Goal: Share content

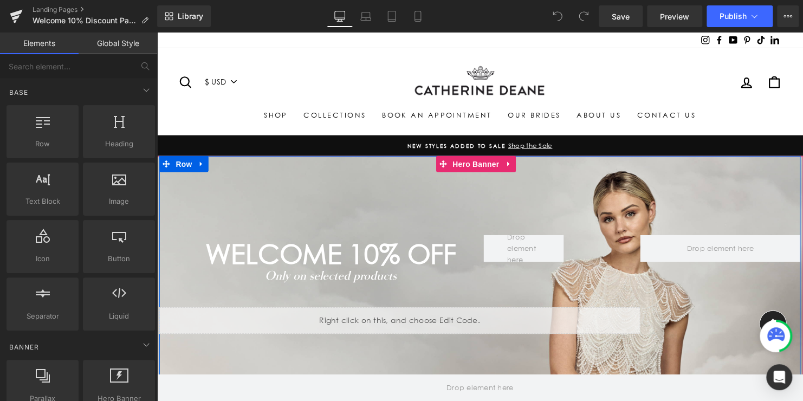
click at [429, 186] on div "WELCOME 10% off Heading Only on selected products Text Block Separator Separato…" at bounding box center [484, 288] width 650 height 260
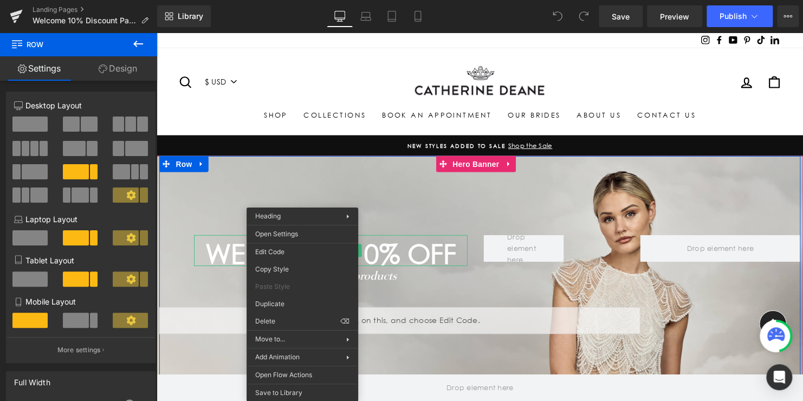
click at [412, 224] on div "WELCOME 10% off Heading Only on selected products Text Block Separator Separato…" at bounding box center [484, 288] width 650 height 260
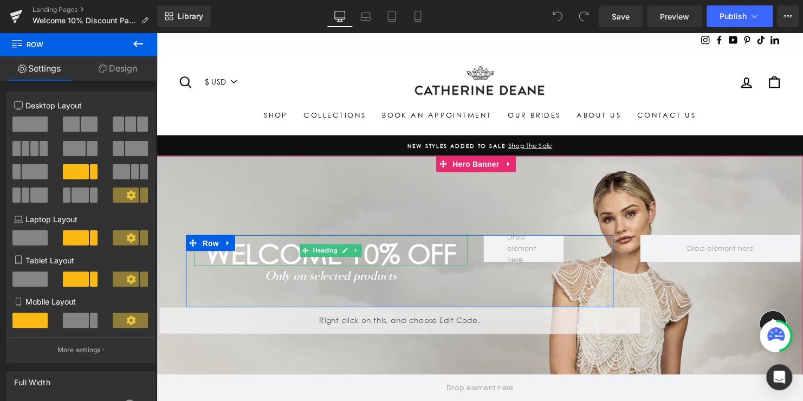
click at [368, 259] on span "WELCOME 10% off" at bounding box center [333, 256] width 254 height 33
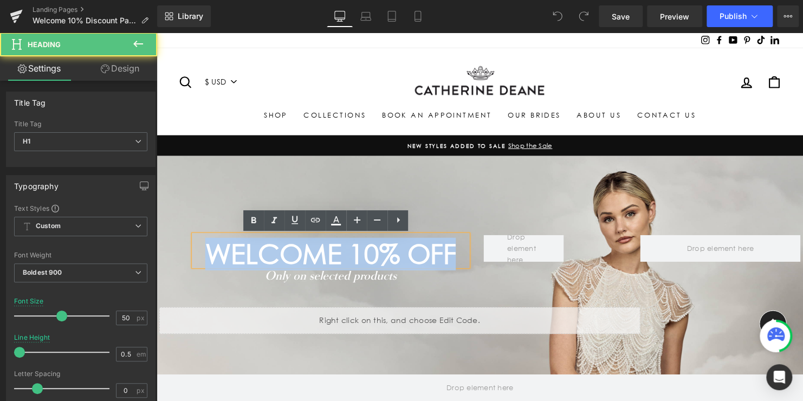
drag, startPoint x: 458, startPoint y: 260, endPoint x: 199, endPoint y: 248, distance: 259.1
click at [199, 248] on div "WELCOME 10% off" at bounding box center [332, 253] width 277 height 31
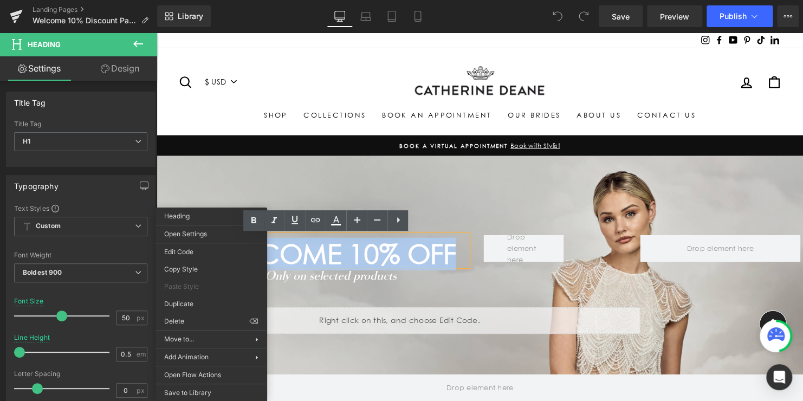
click at [350, 255] on span "WELCOME 10% off" at bounding box center [333, 256] width 254 height 33
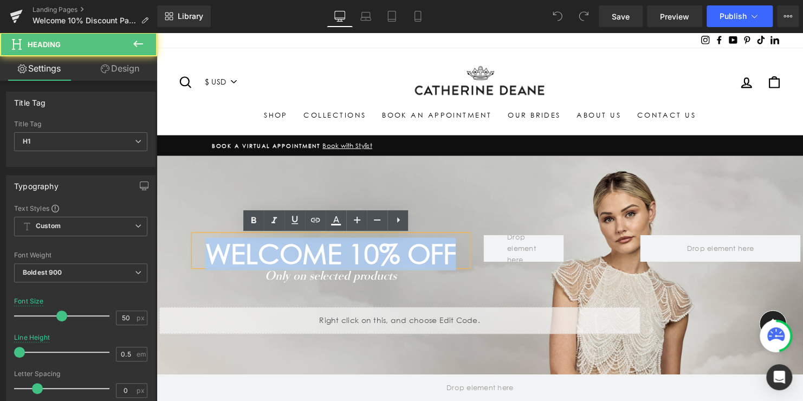
drag, startPoint x: 453, startPoint y: 258, endPoint x: 188, endPoint y: 255, distance: 264.8
click at [194, 255] on h1 "WELCOME 10% off" at bounding box center [332, 257] width 277 height 14
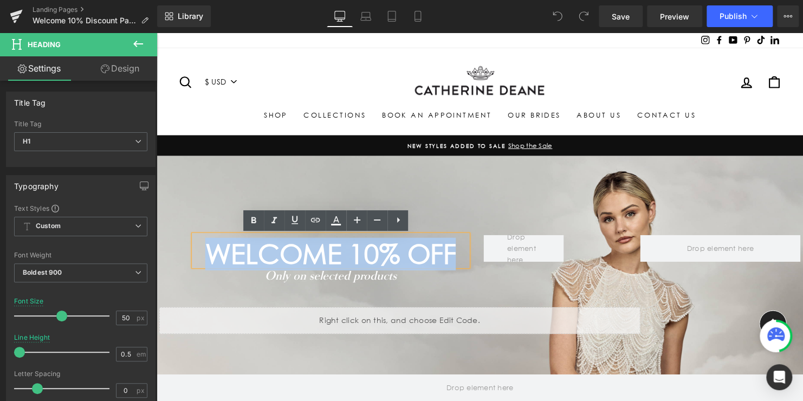
copy span "WELCOME 10% off"
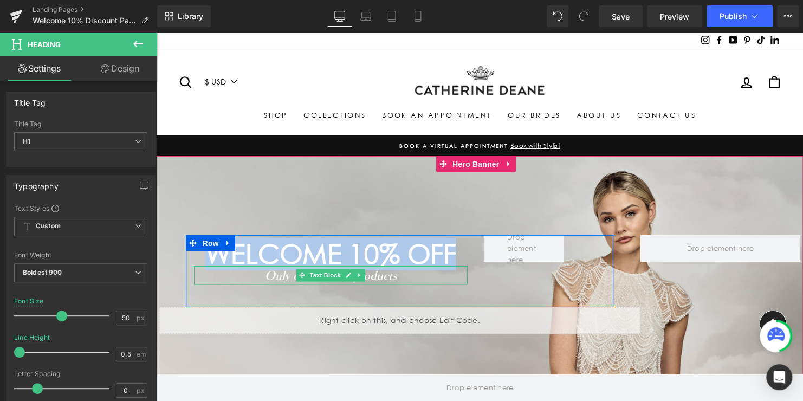
click at [278, 281] on icon "Only on selected products" at bounding box center [332, 278] width 133 height 15
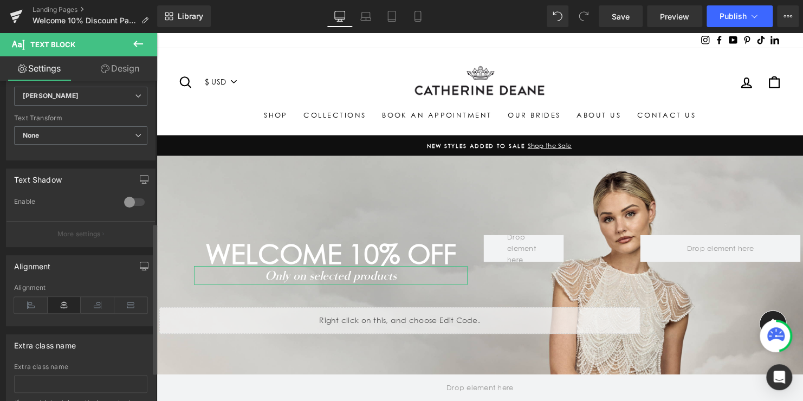
scroll to position [255, 0]
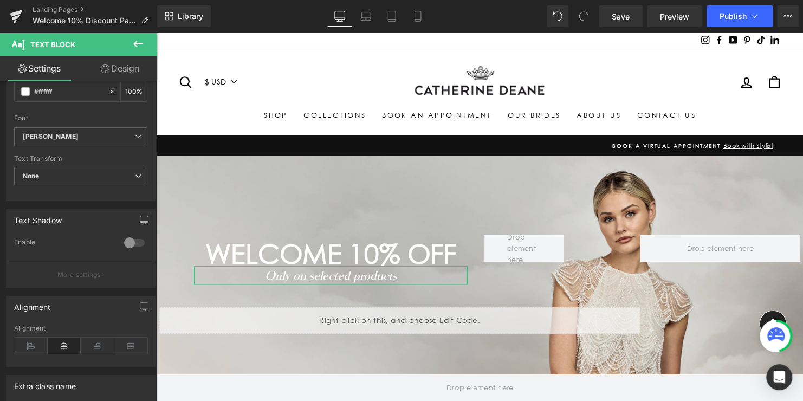
click at [118, 73] on link "Design" at bounding box center [120, 68] width 79 height 24
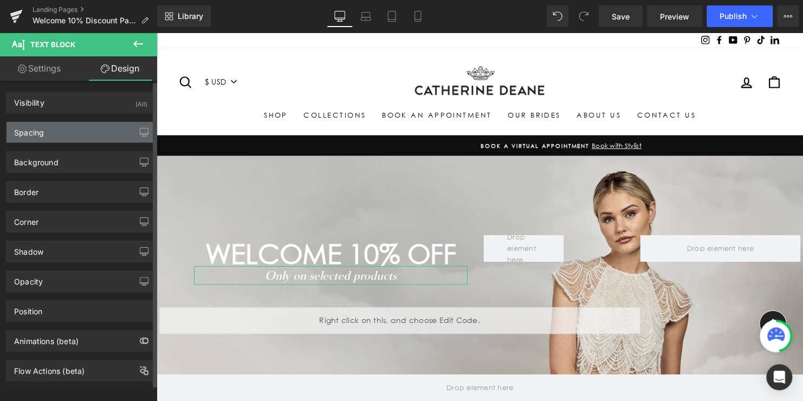
type input "0"
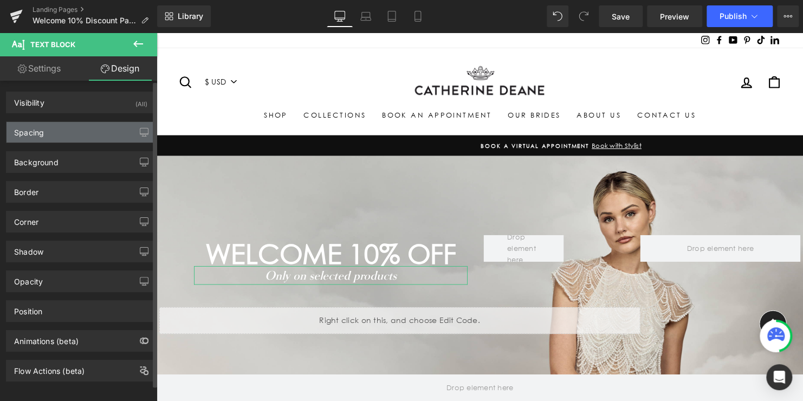
type input "0"
click at [77, 125] on div "Spacing" at bounding box center [80, 132] width 148 height 21
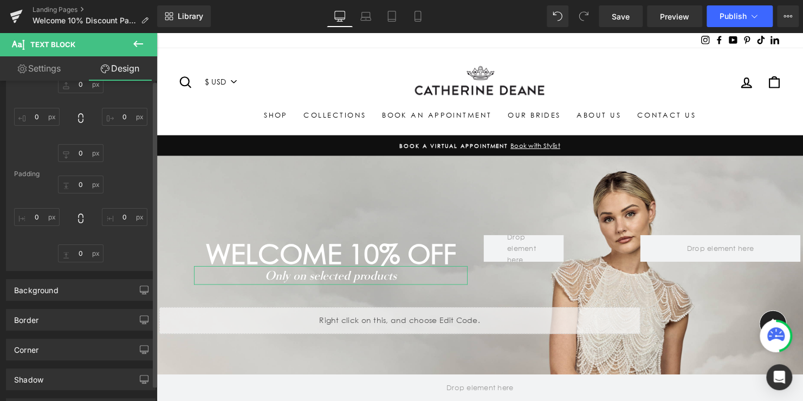
scroll to position [0, 0]
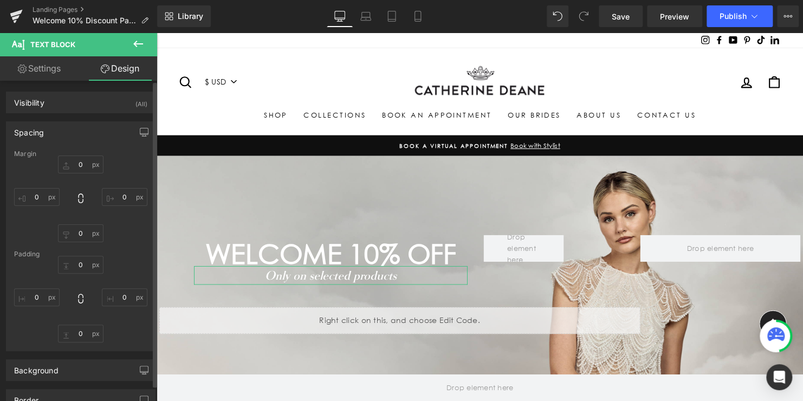
click at [83, 128] on div "Spacing" at bounding box center [80, 132] width 148 height 21
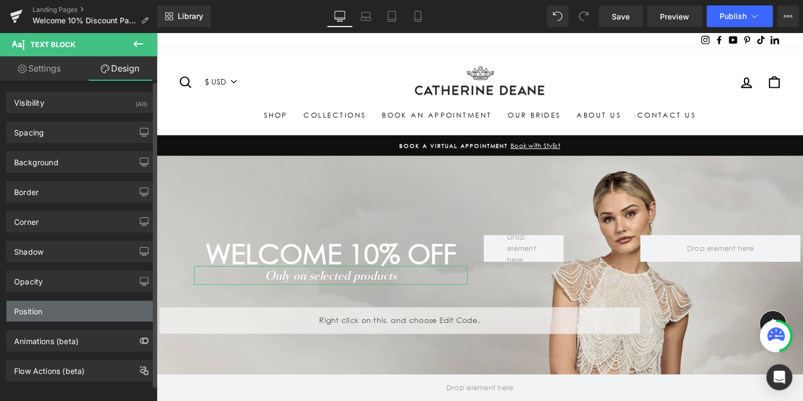
click at [61, 310] on div "Position" at bounding box center [80, 311] width 148 height 21
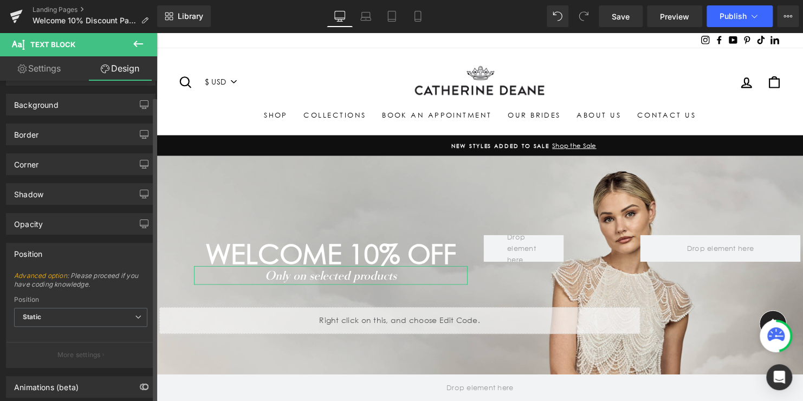
click at [57, 262] on div "Position Advanced option : Please proceed if you have coding knowledge. Relativ…" at bounding box center [80, 305] width 149 height 125
click at [54, 254] on div "Position" at bounding box center [80, 253] width 148 height 21
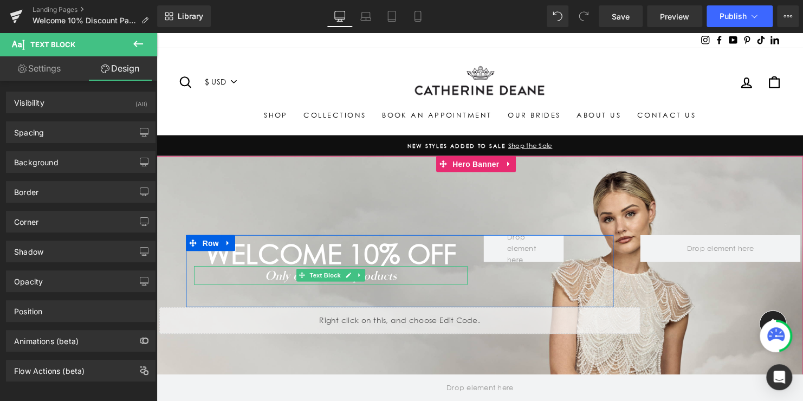
click at [392, 282] on icon "Only on selected products" at bounding box center [332, 278] width 133 height 15
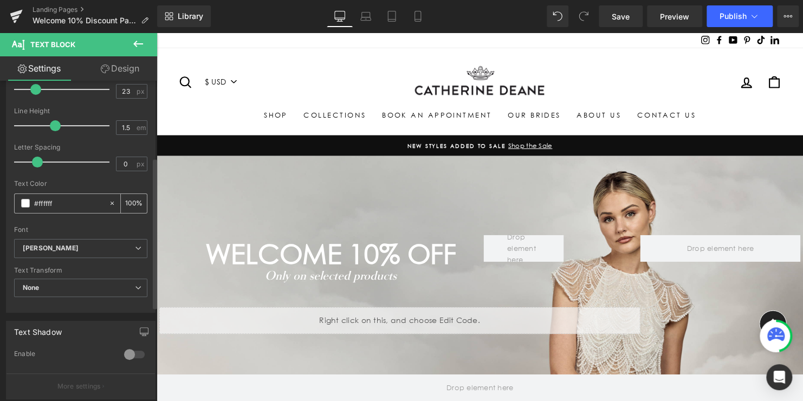
scroll to position [162, 0]
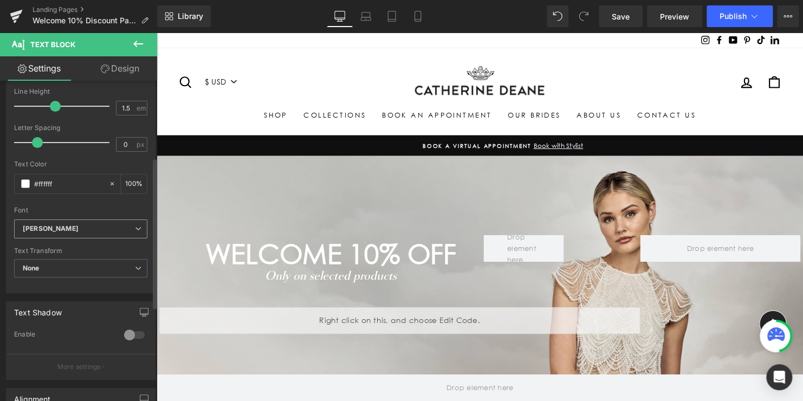
click at [80, 226] on b "[PERSON_NAME]" at bounding box center [79, 228] width 112 height 9
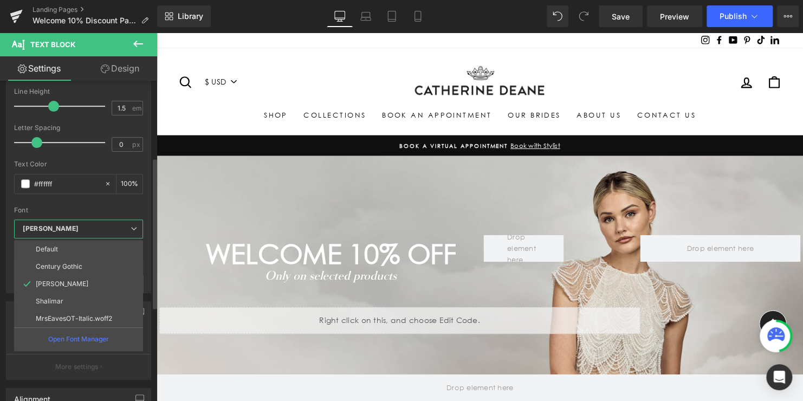
click at [80, 226] on b "[PERSON_NAME]" at bounding box center [77, 228] width 108 height 9
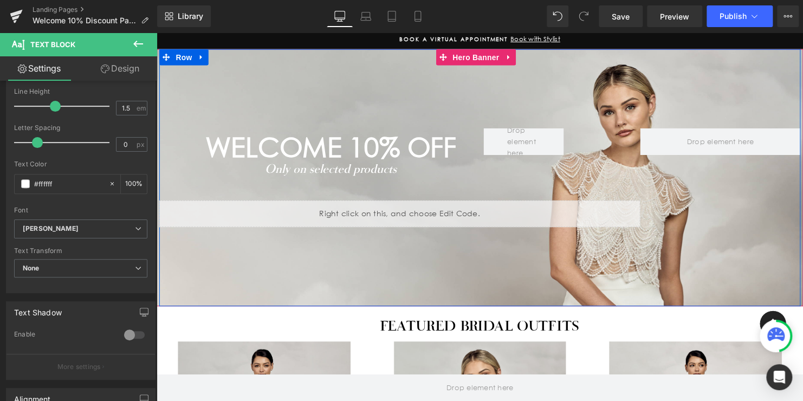
scroll to position [54, 0]
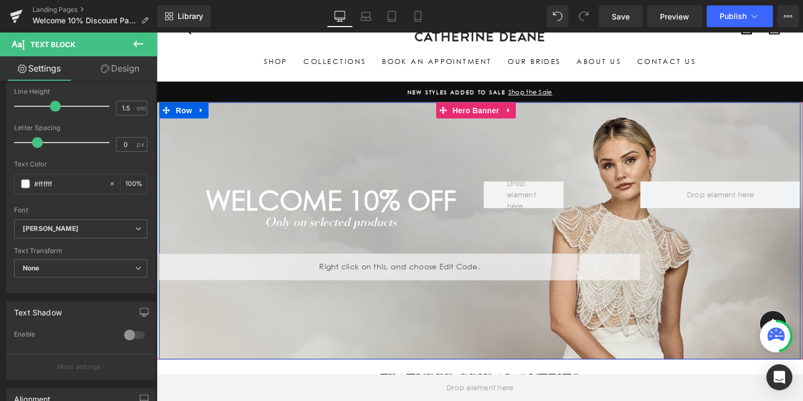
click at [339, 225] on span "Text Block" at bounding box center [327, 224] width 36 height 13
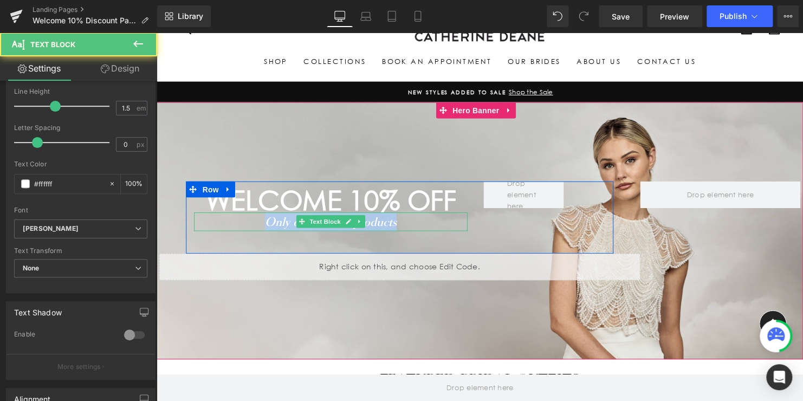
drag, startPoint x: 396, startPoint y: 221, endPoint x: 259, endPoint y: 224, distance: 137.0
click at [259, 224] on p "Only on selected products" at bounding box center [332, 224] width 277 height 19
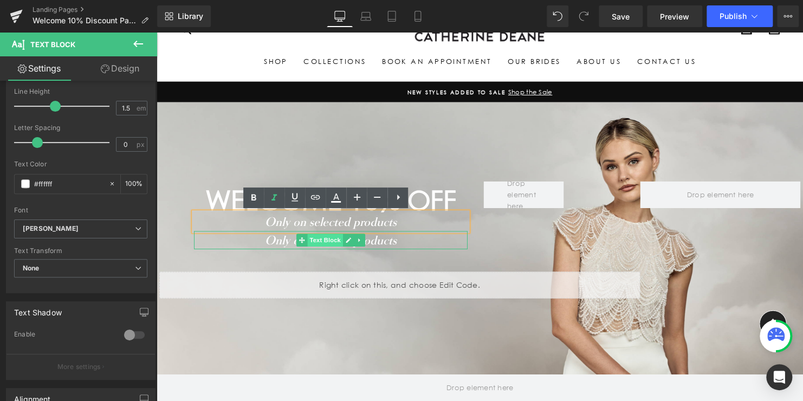
click at [307, 244] on div "Only on selected products Text Block" at bounding box center [332, 243] width 277 height 19
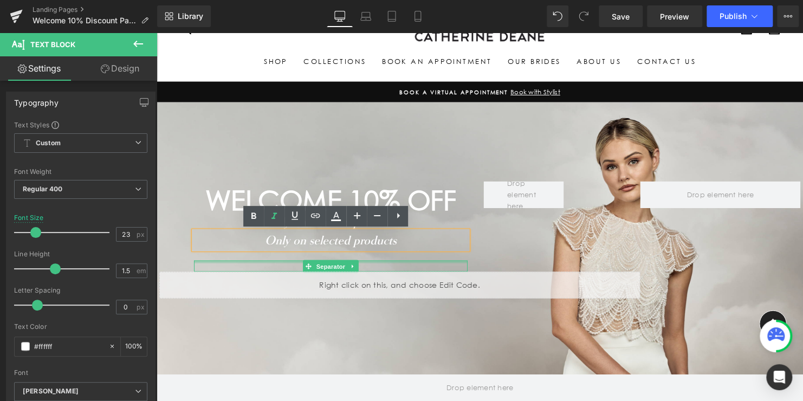
click at [391, 264] on div at bounding box center [332, 265] width 277 height 3
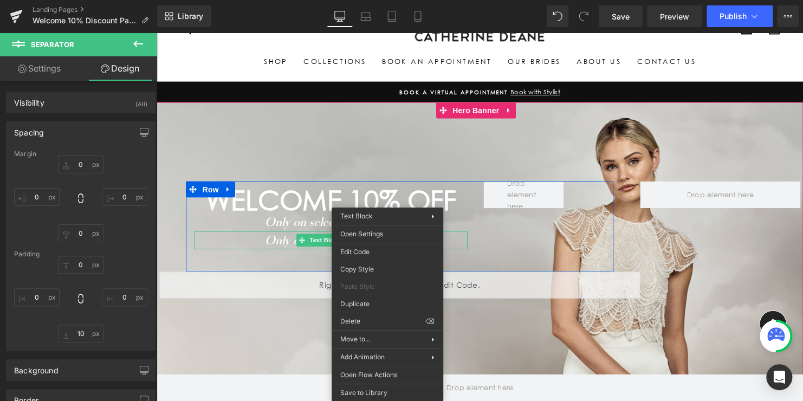
click at [459, 241] on p "Only on selected products" at bounding box center [332, 243] width 277 height 19
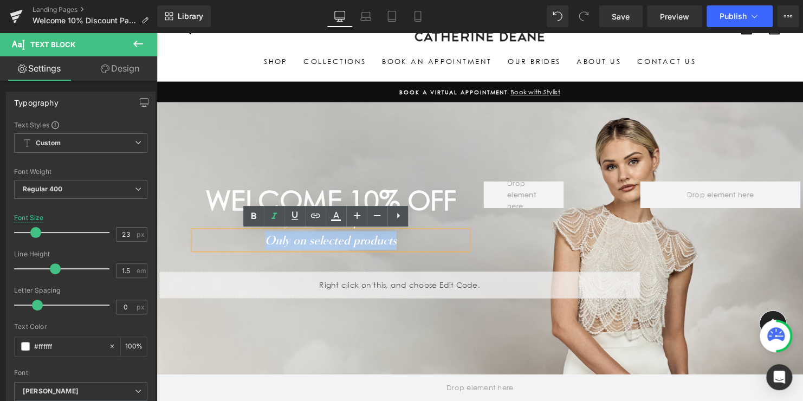
drag, startPoint x: 455, startPoint y: 241, endPoint x: 250, endPoint y: 248, distance: 205.9
click at [250, 248] on p "Only on selected products" at bounding box center [332, 243] width 277 height 19
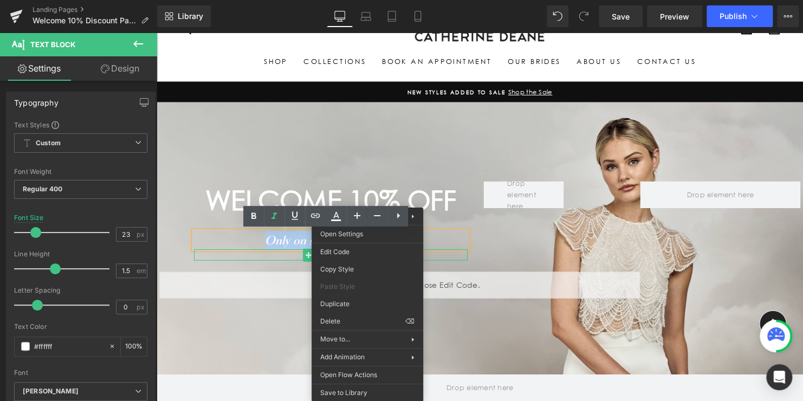
click at [286, 260] on hr at bounding box center [332, 261] width 119 height 6
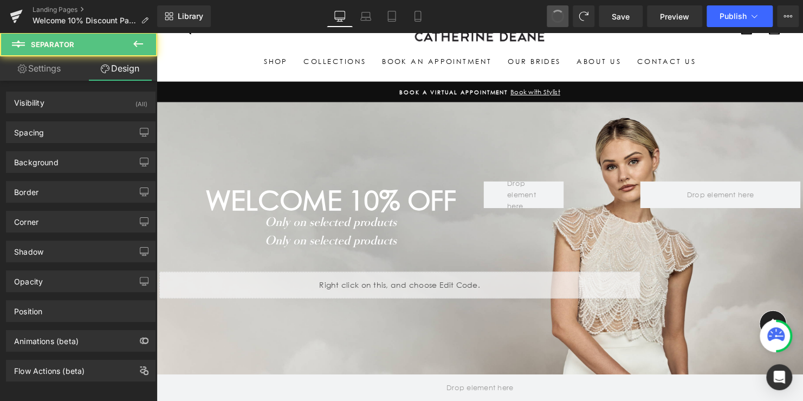
click at [562, 15] on span at bounding box center [557, 16] width 17 height 17
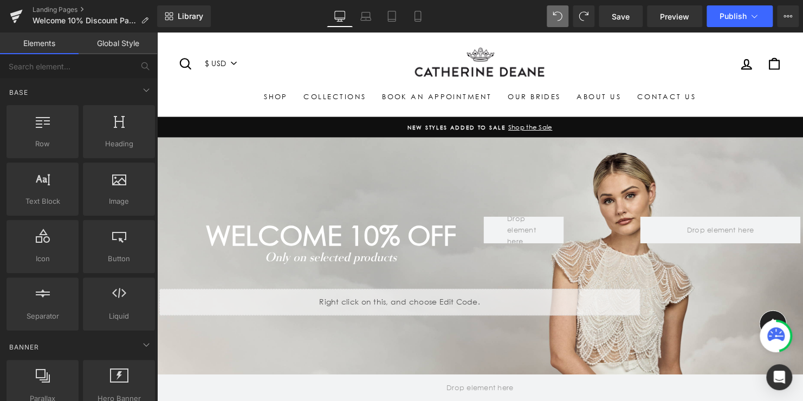
scroll to position [0, 0]
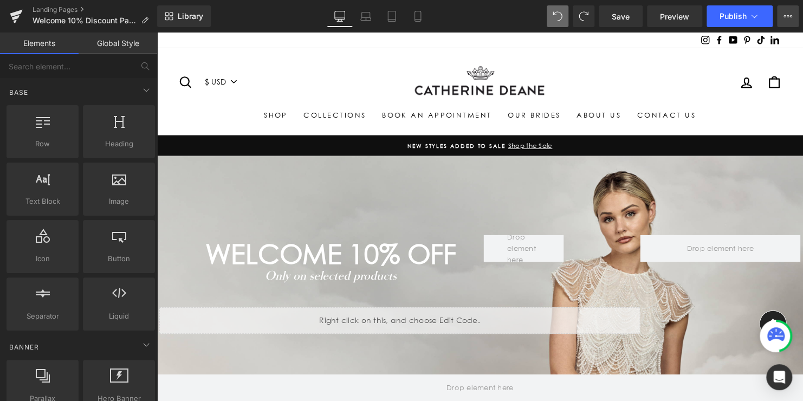
click at [789, 15] on icon at bounding box center [787, 16] width 9 height 9
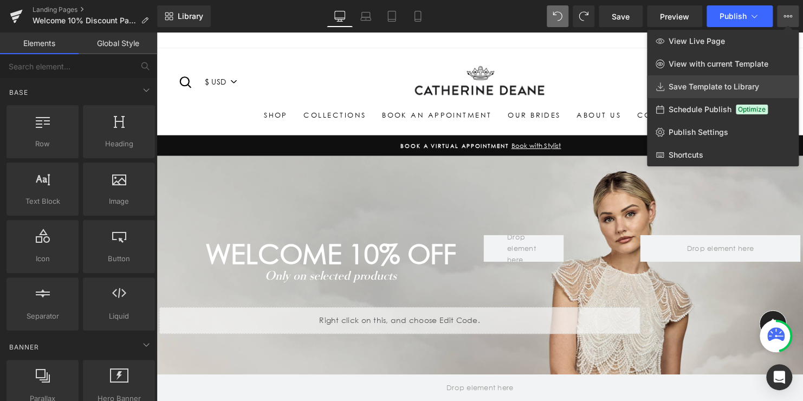
click at [723, 86] on span "Save Template to Library" at bounding box center [713, 87] width 90 height 10
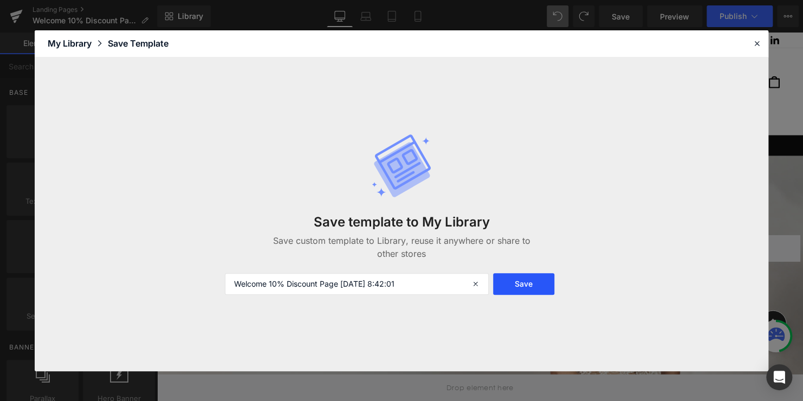
click at [538, 283] on button "Save" at bounding box center [523, 284] width 61 height 22
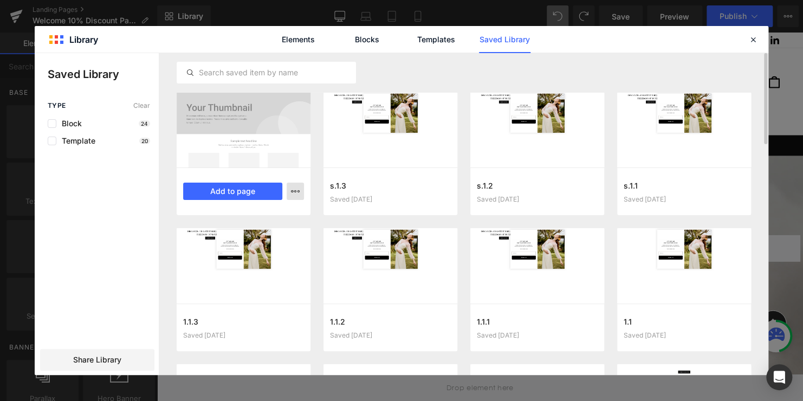
click at [293, 193] on icon "button" at bounding box center [295, 191] width 9 height 9
click at [321, 87] on div at bounding box center [401, 214] width 733 height 322
click at [294, 191] on icon "button" at bounding box center [295, 191] width 9 height 9
click at [98, 361] on div at bounding box center [401, 214] width 733 height 322
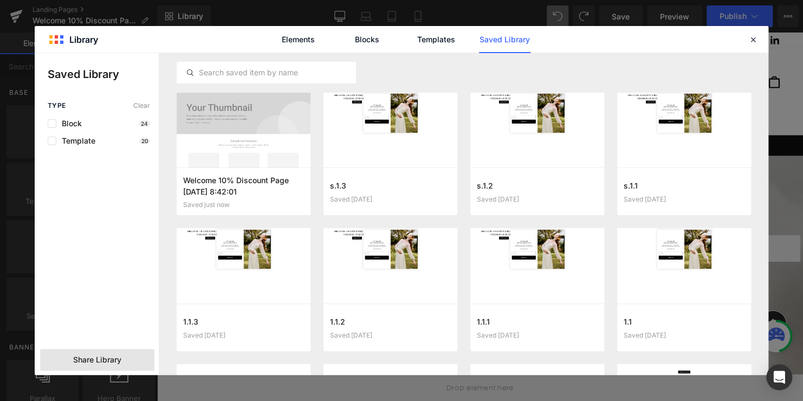
click at [102, 357] on span "Share Library" at bounding box center [97, 359] width 48 height 11
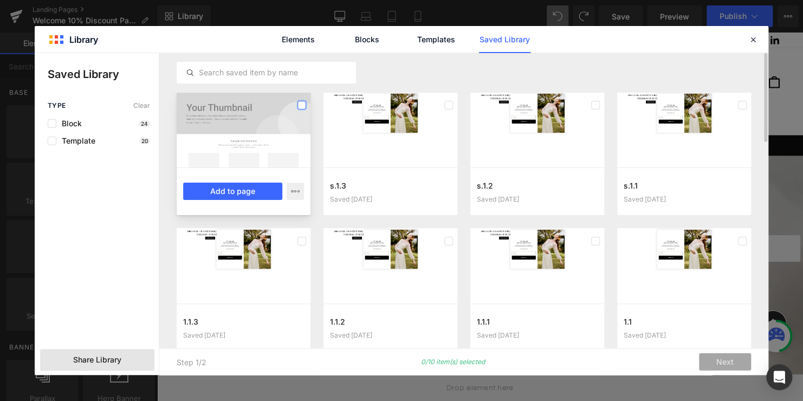
click at [304, 107] on label at bounding box center [301, 105] width 9 height 9
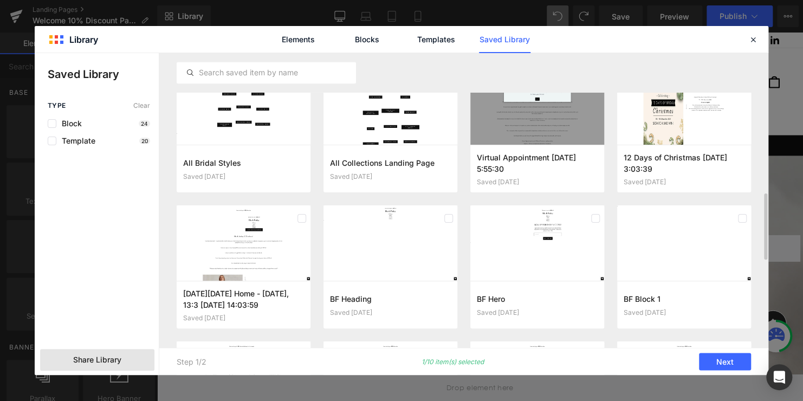
scroll to position [677, 0]
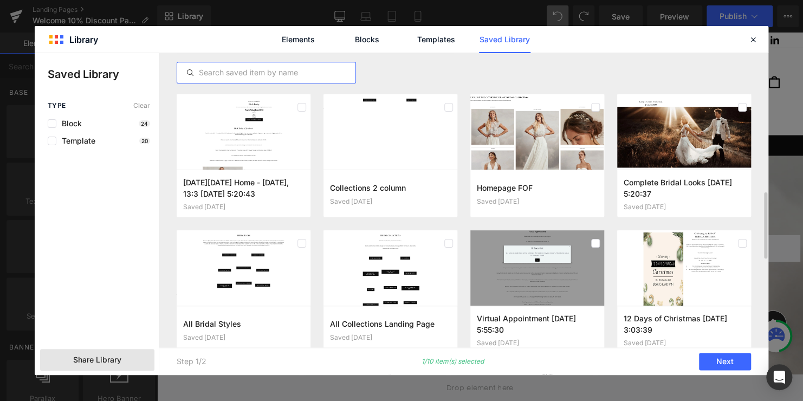
click at [258, 69] on input "text" at bounding box center [266, 72] width 178 height 13
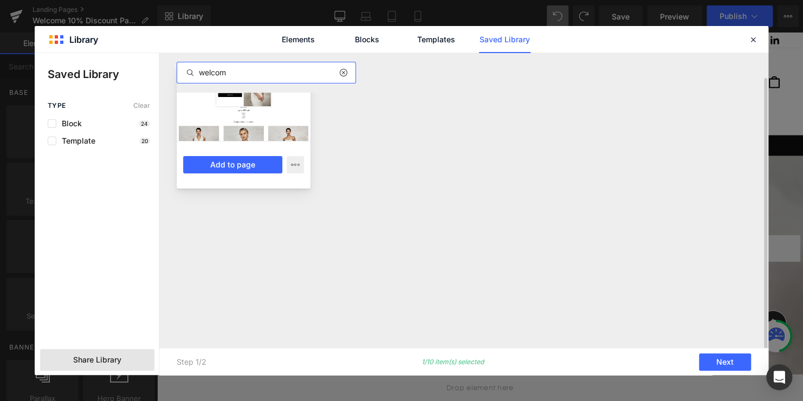
type input "welcom"
click at [260, 118] on div at bounding box center [244, 103] width 134 height 75
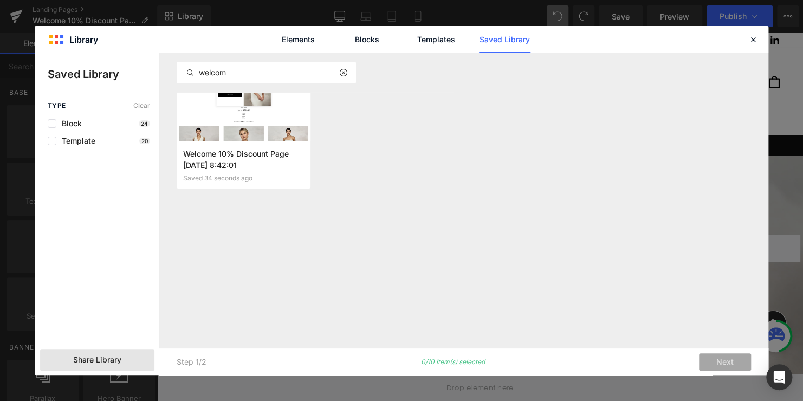
click at [94, 360] on span "Share Library" at bounding box center [97, 359] width 48 height 11
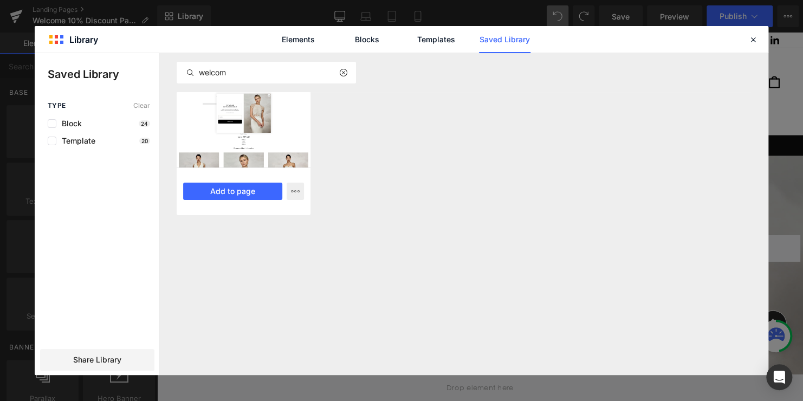
click at [297, 119] on div at bounding box center [244, 129] width 134 height 75
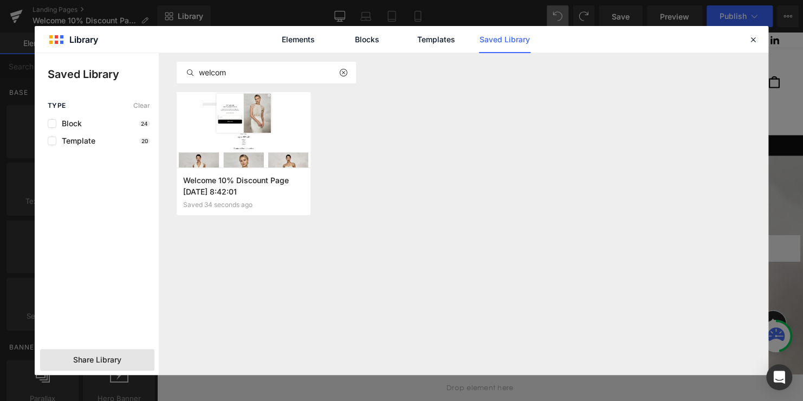
click at [102, 361] on span "Share Library" at bounding box center [97, 359] width 48 height 11
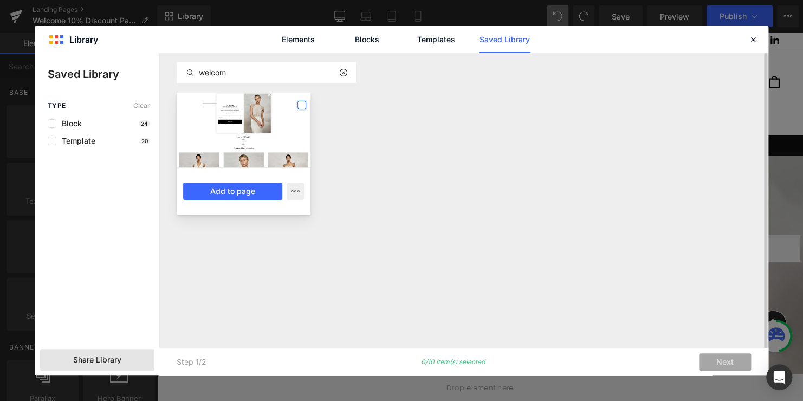
click at [303, 104] on label at bounding box center [301, 105] width 9 height 9
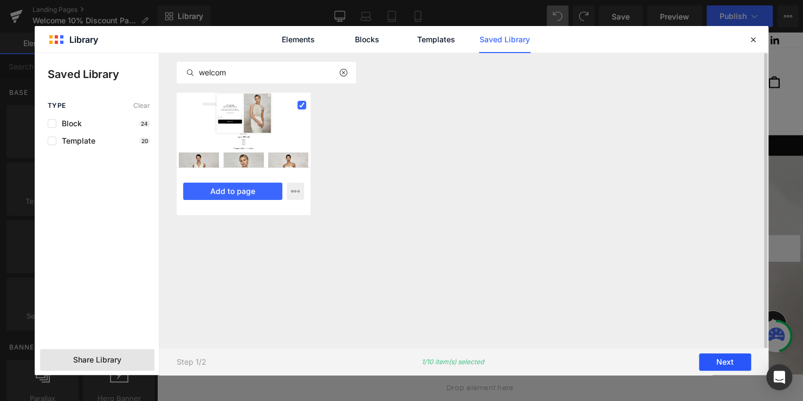
click at [718, 357] on button "Next" at bounding box center [725, 361] width 52 height 17
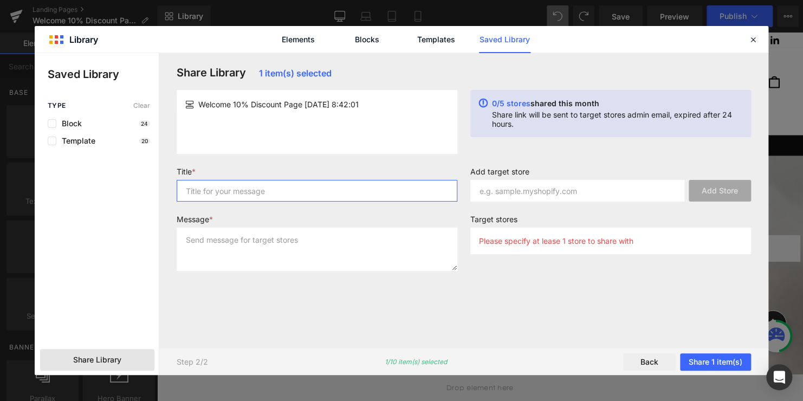
click at [263, 191] on input "text" at bounding box center [317, 191] width 281 height 22
type input "Landing Page template"
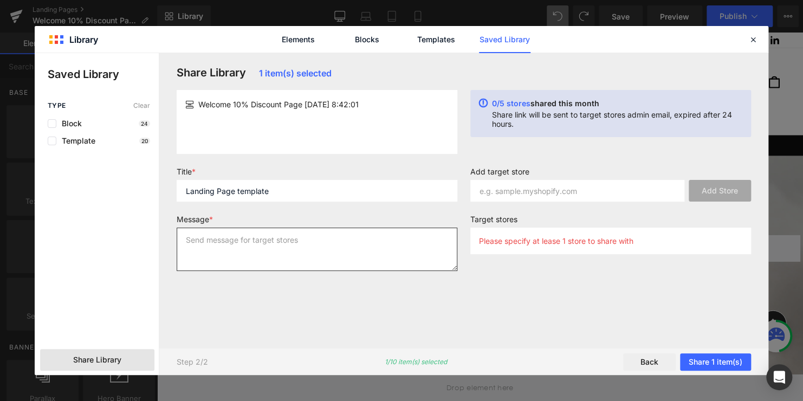
click at [292, 246] on textarea at bounding box center [317, 248] width 281 height 43
type textarea "A"
type textarea "See attached"
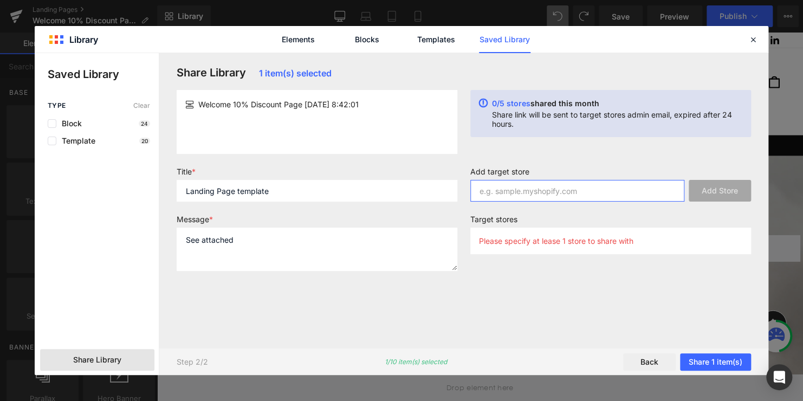
click at [548, 191] on input "text" at bounding box center [577, 191] width 214 height 22
click at [557, 194] on input "text" at bounding box center [577, 191] width 214 height 22
paste input "[DOMAIN_NAME]"
type input "[DOMAIN_NAME]"
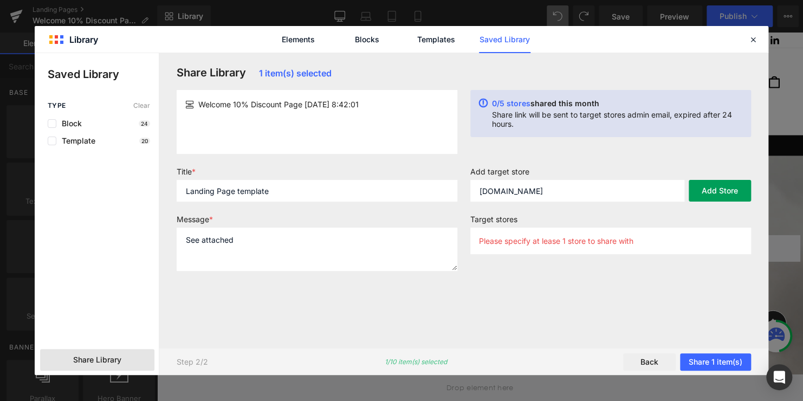
click at [725, 191] on button "Add Store" at bounding box center [719, 191] width 62 height 22
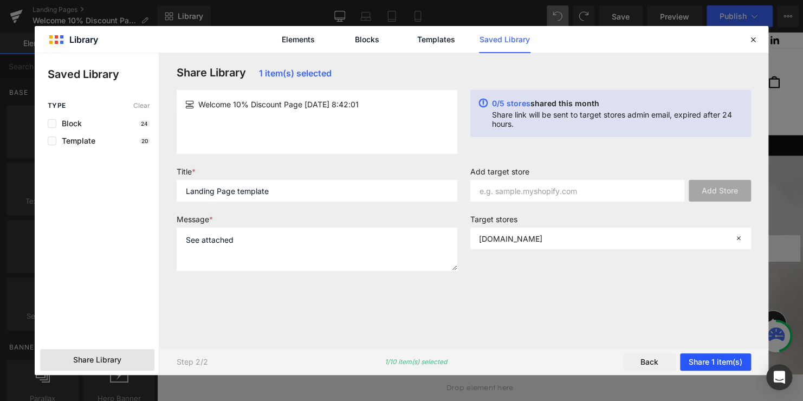
click at [708, 363] on button "Share 1 item(s)" at bounding box center [715, 361] width 71 height 17
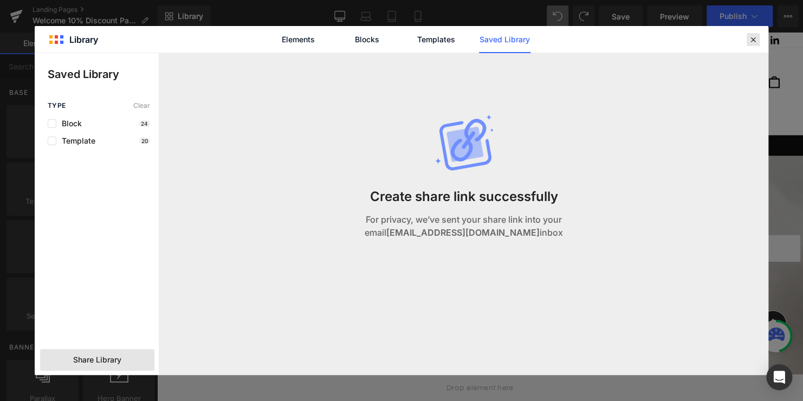
click at [752, 39] on icon at bounding box center [753, 40] width 10 height 10
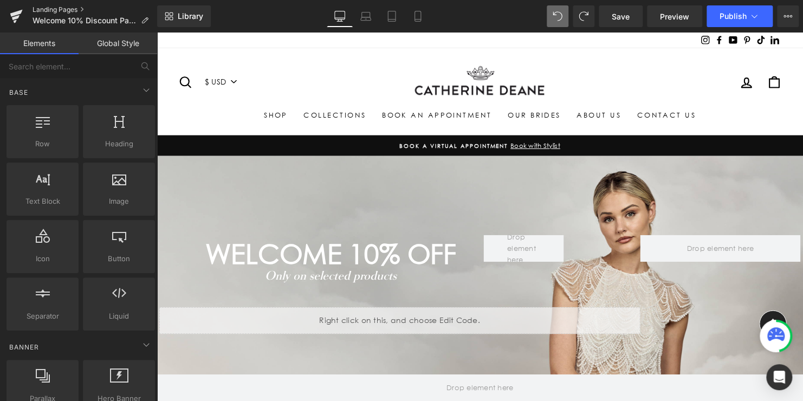
click at [58, 9] on link "Landing Pages" at bounding box center [94, 9] width 125 height 9
